Goal: Task Accomplishment & Management: Use online tool/utility

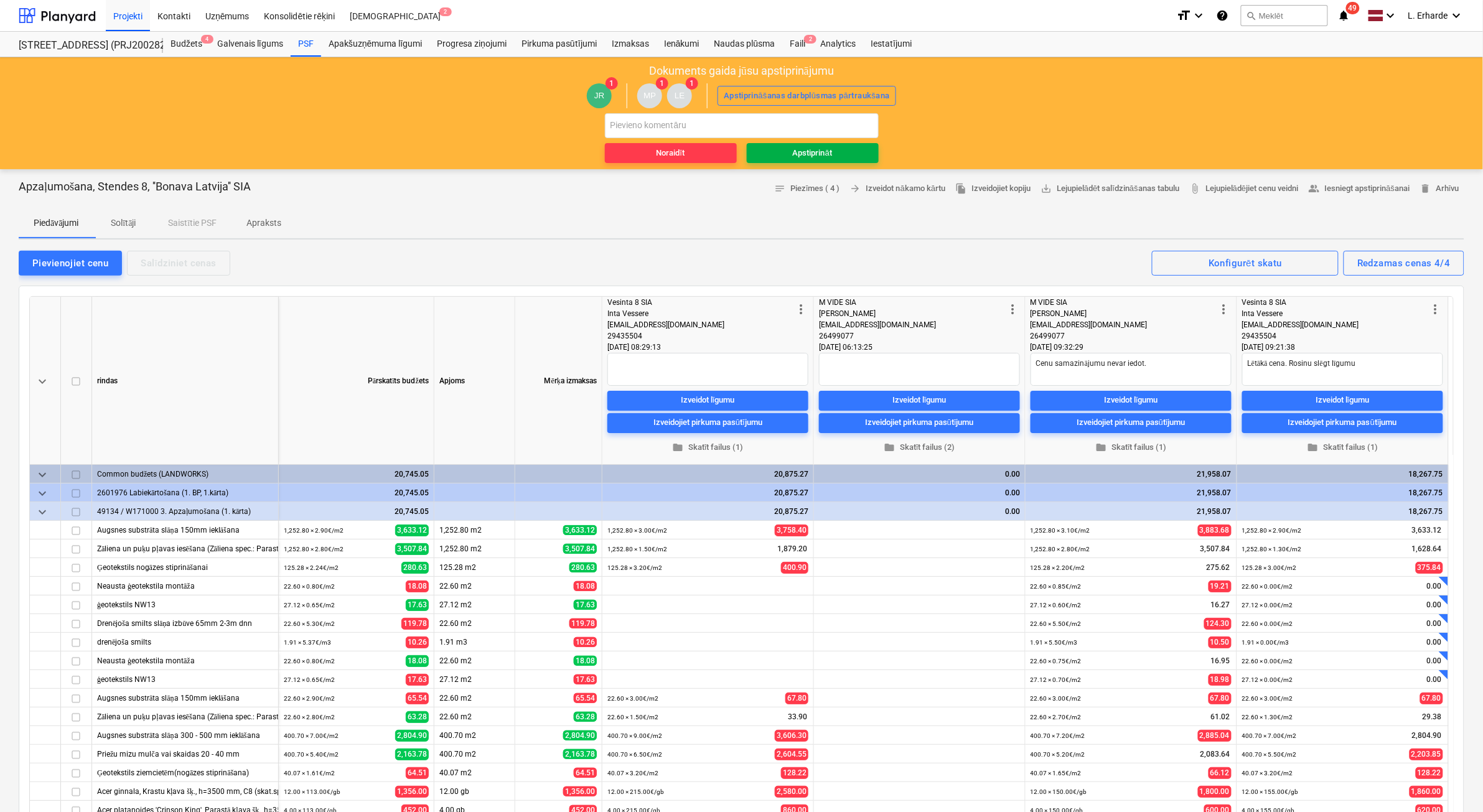
click at [845, 151] on span "Apstiprināt" at bounding box center [812, 153] width 122 height 14
type textarea "x"
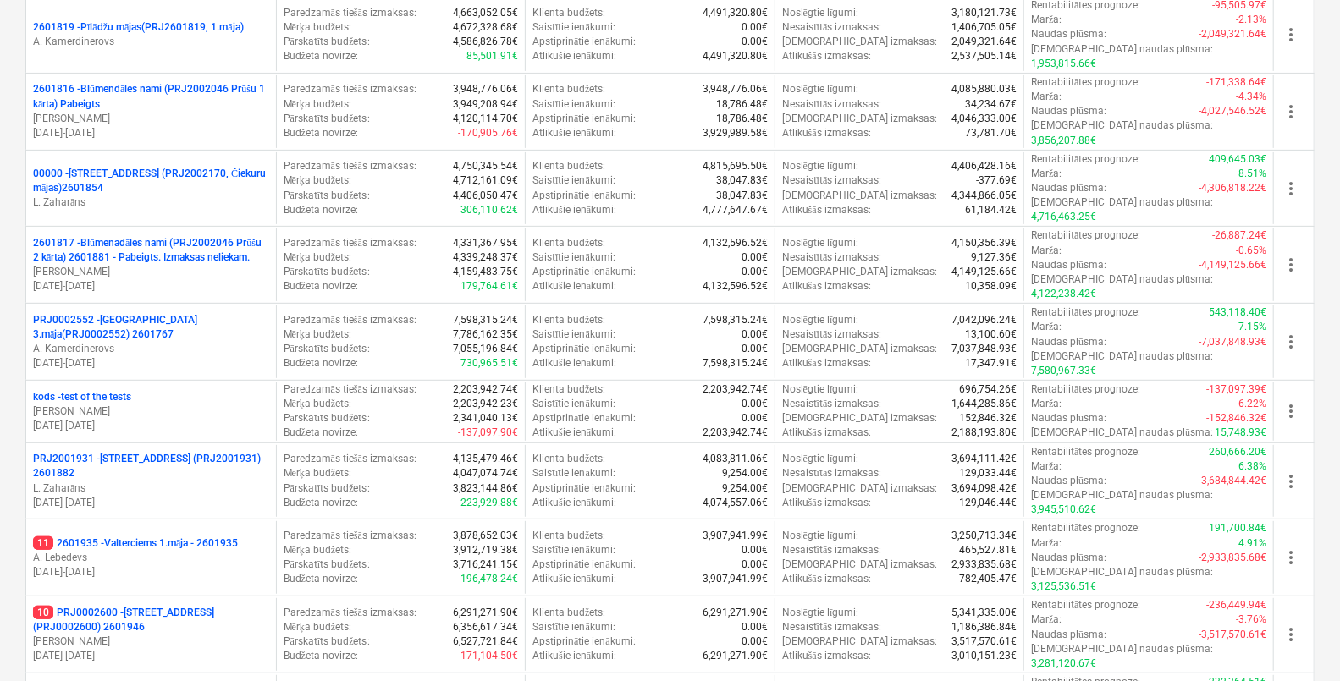
scroll to position [529, 0]
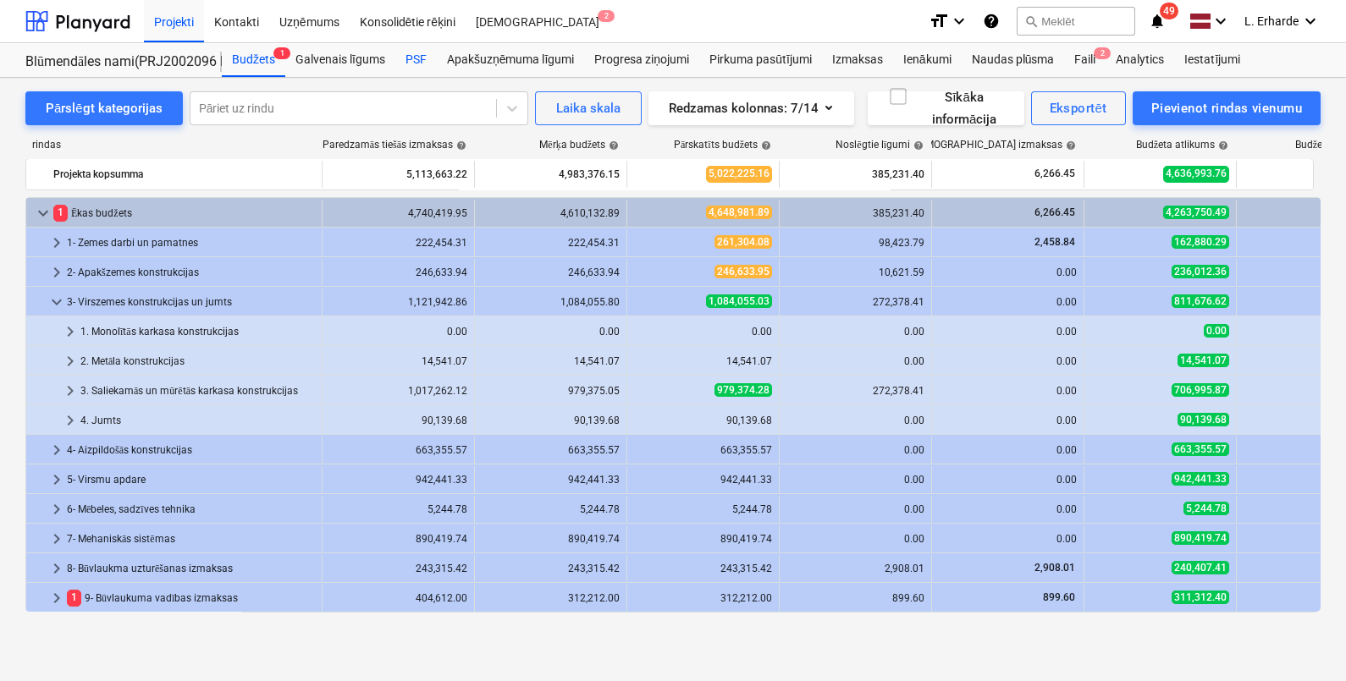
click at [419, 60] on div "PSF" at bounding box center [415, 60] width 41 height 34
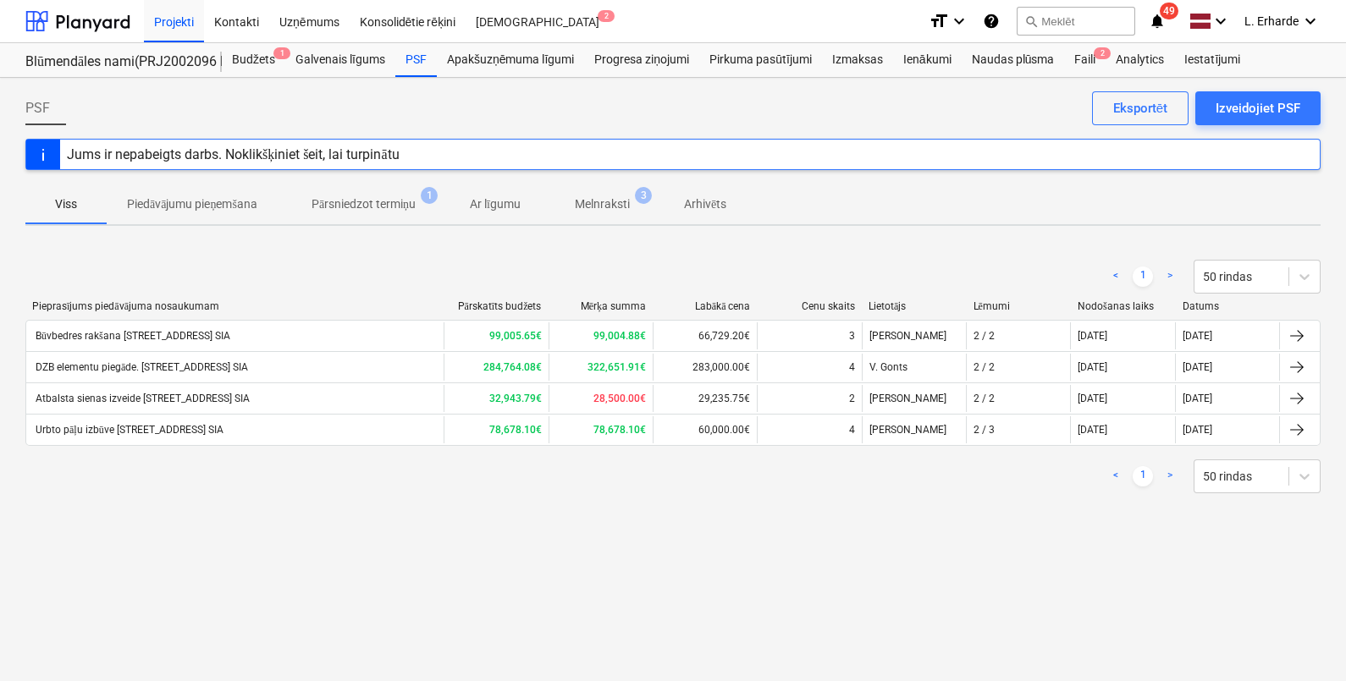
click at [398, 206] on p "Pārsniedzot termiņu" at bounding box center [363, 205] width 104 height 18
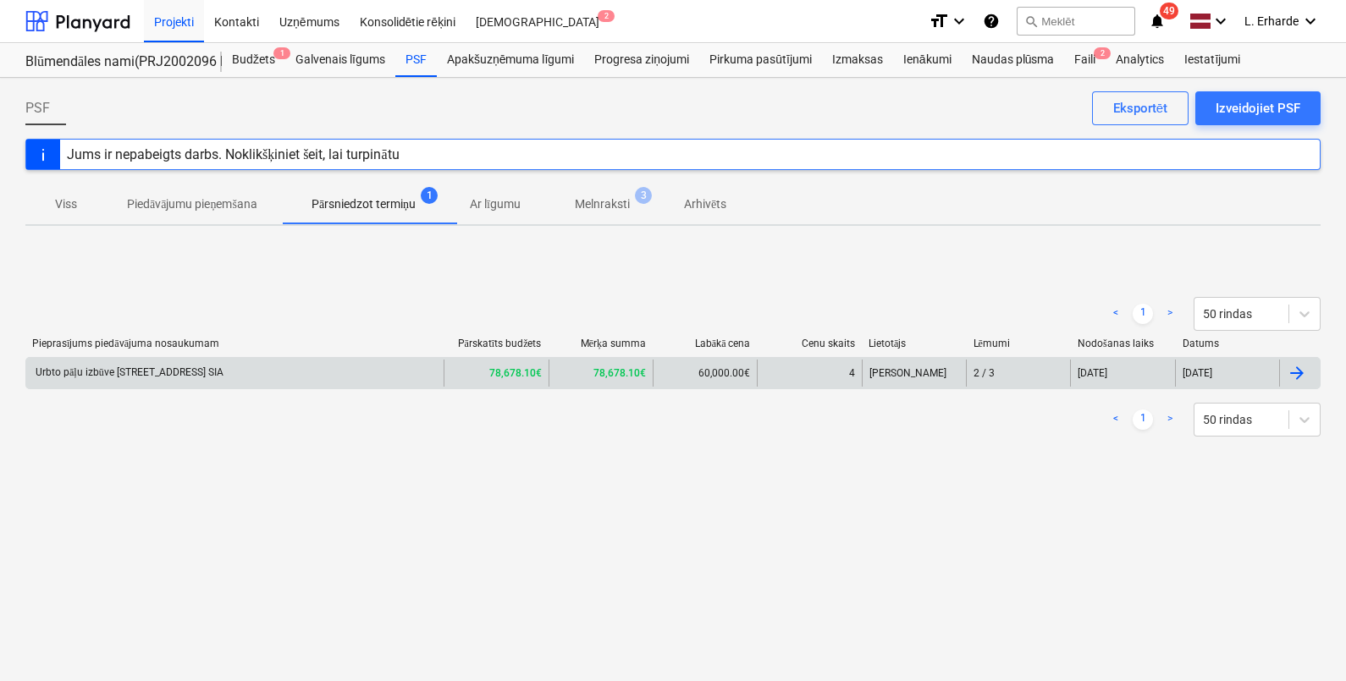
click at [123, 364] on div "Urbto pāļu izbūve [STREET_ADDRESS] SIA" at bounding box center [234, 373] width 417 height 27
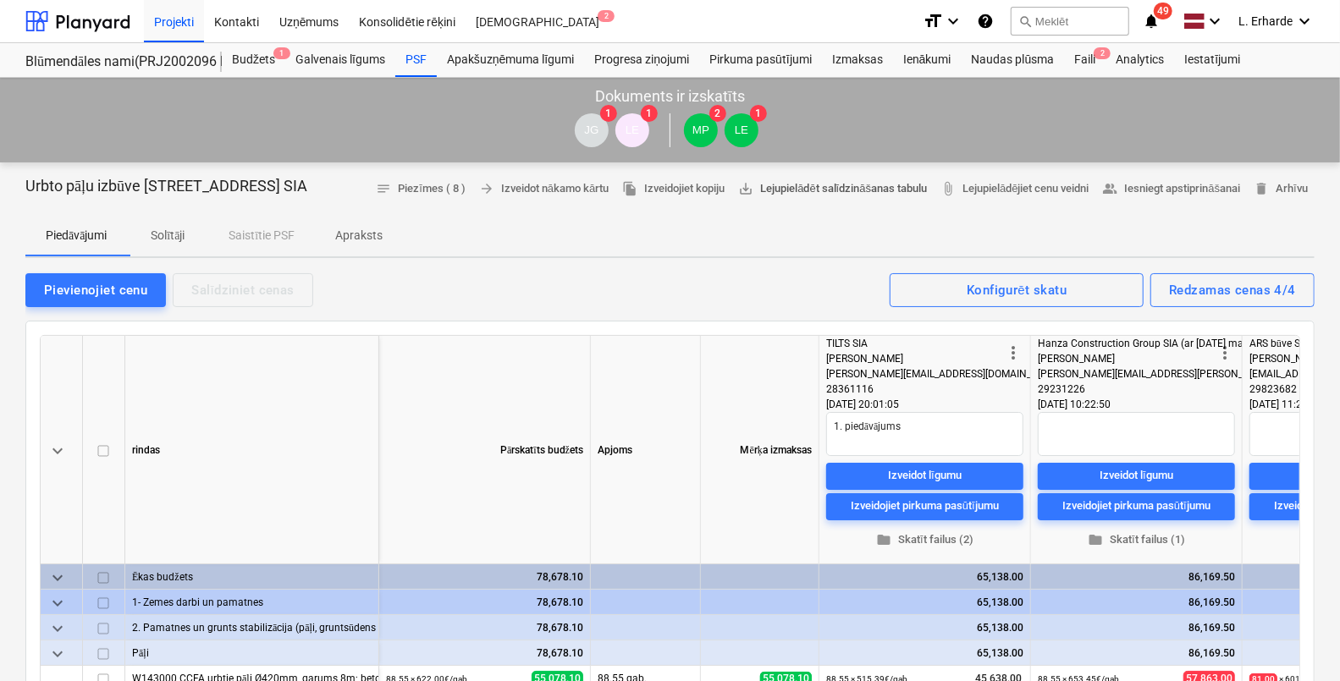
click at [927, 186] on span "save_alt Lejupielādēt salīdzināšanas tabulu" at bounding box center [832, 188] width 189 height 19
drag, startPoint x: 165, startPoint y: 19, endPoint x: 831, endPoint y: 2, distance: 666.3
click at [165, 19] on div "Projekti" at bounding box center [174, 20] width 60 height 43
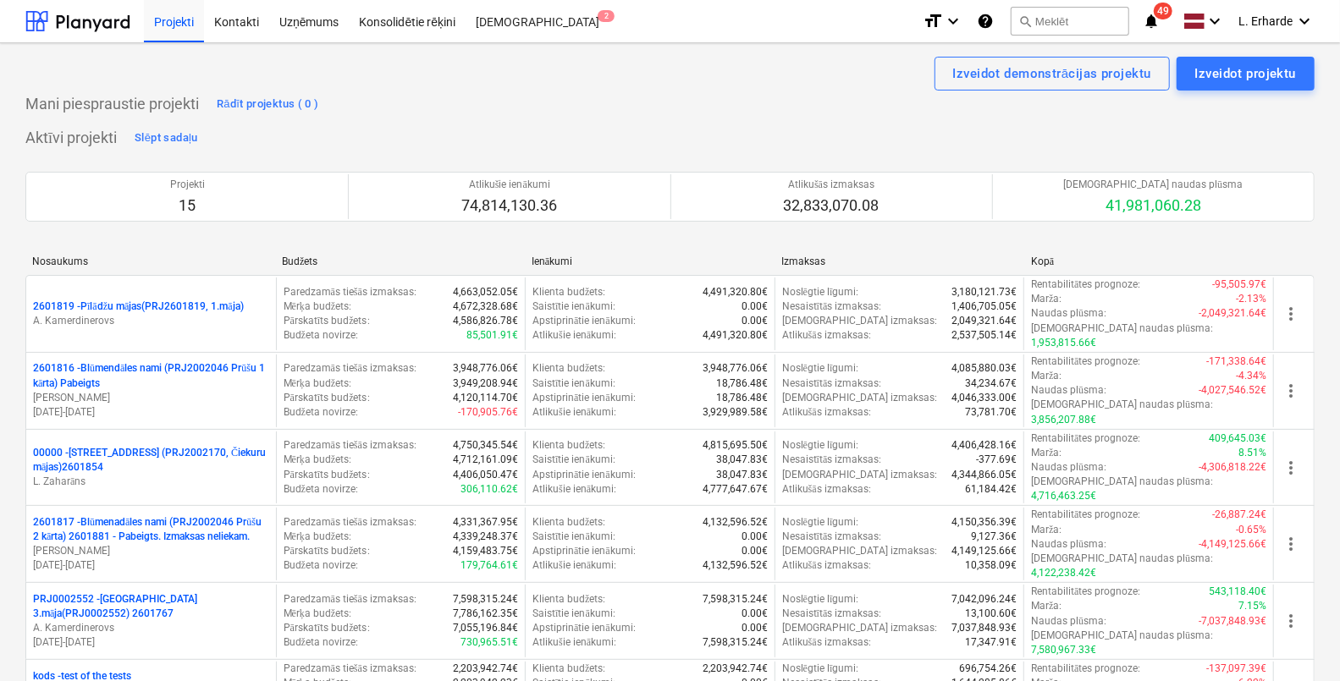
type textarea "x"
